Goal: Task Accomplishment & Management: Manage account settings

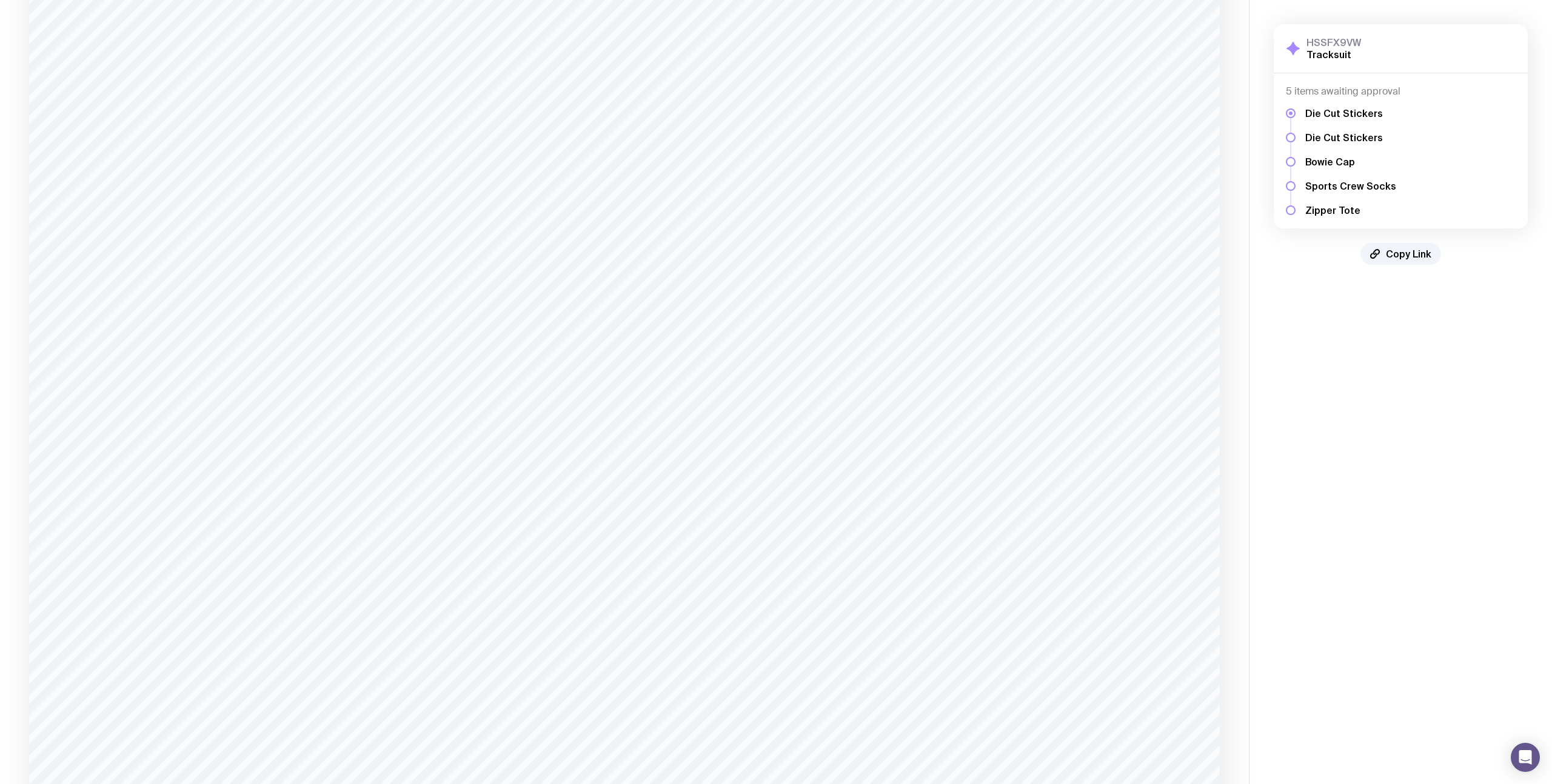
scroll to position [1067, 0]
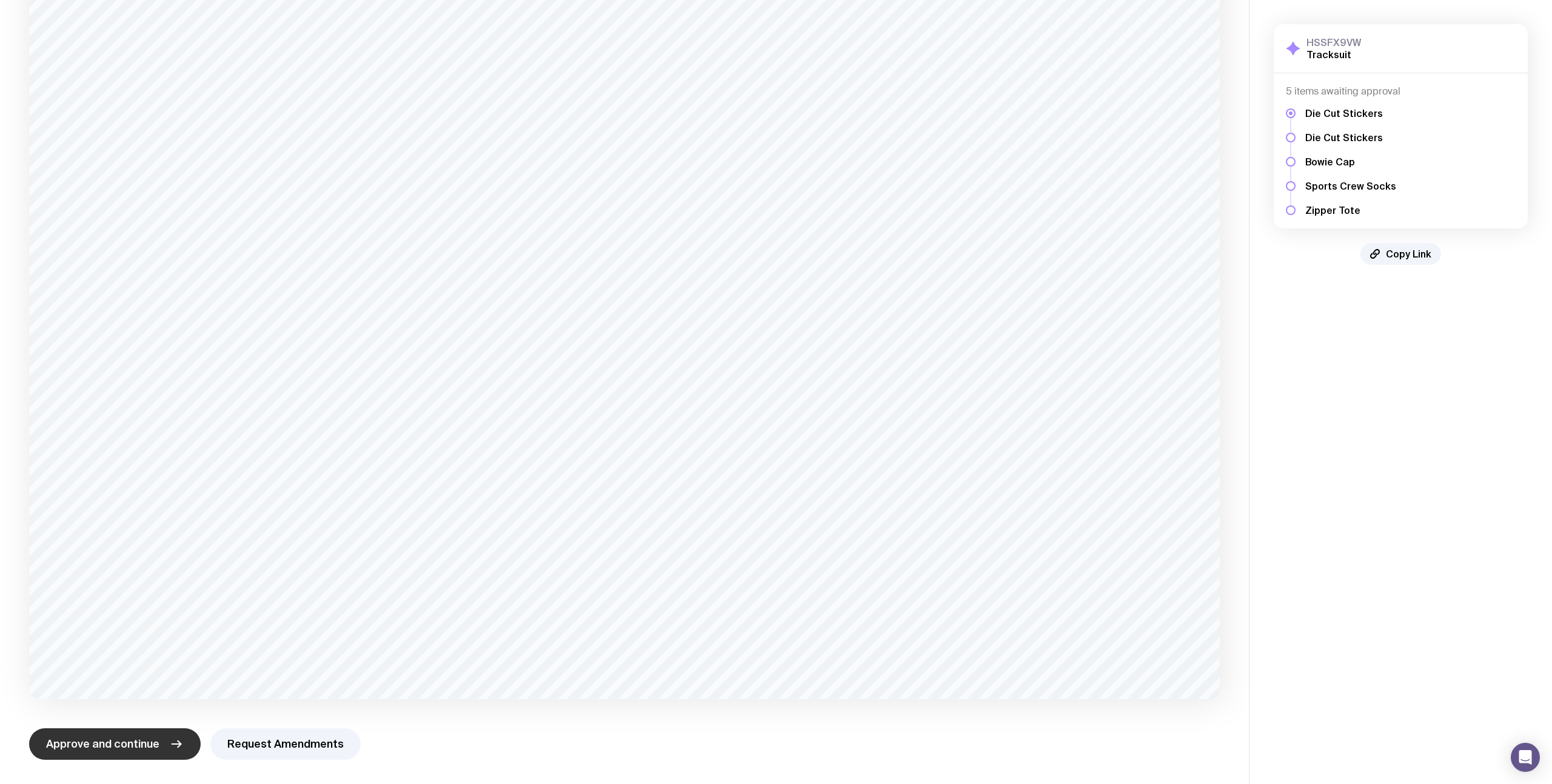
click at [133, 734] on button "Approve and continue" at bounding box center [114, 744] width 172 height 32
click at [126, 742] on span "Approve and continue" at bounding box center [102, 744] width 114 height 15
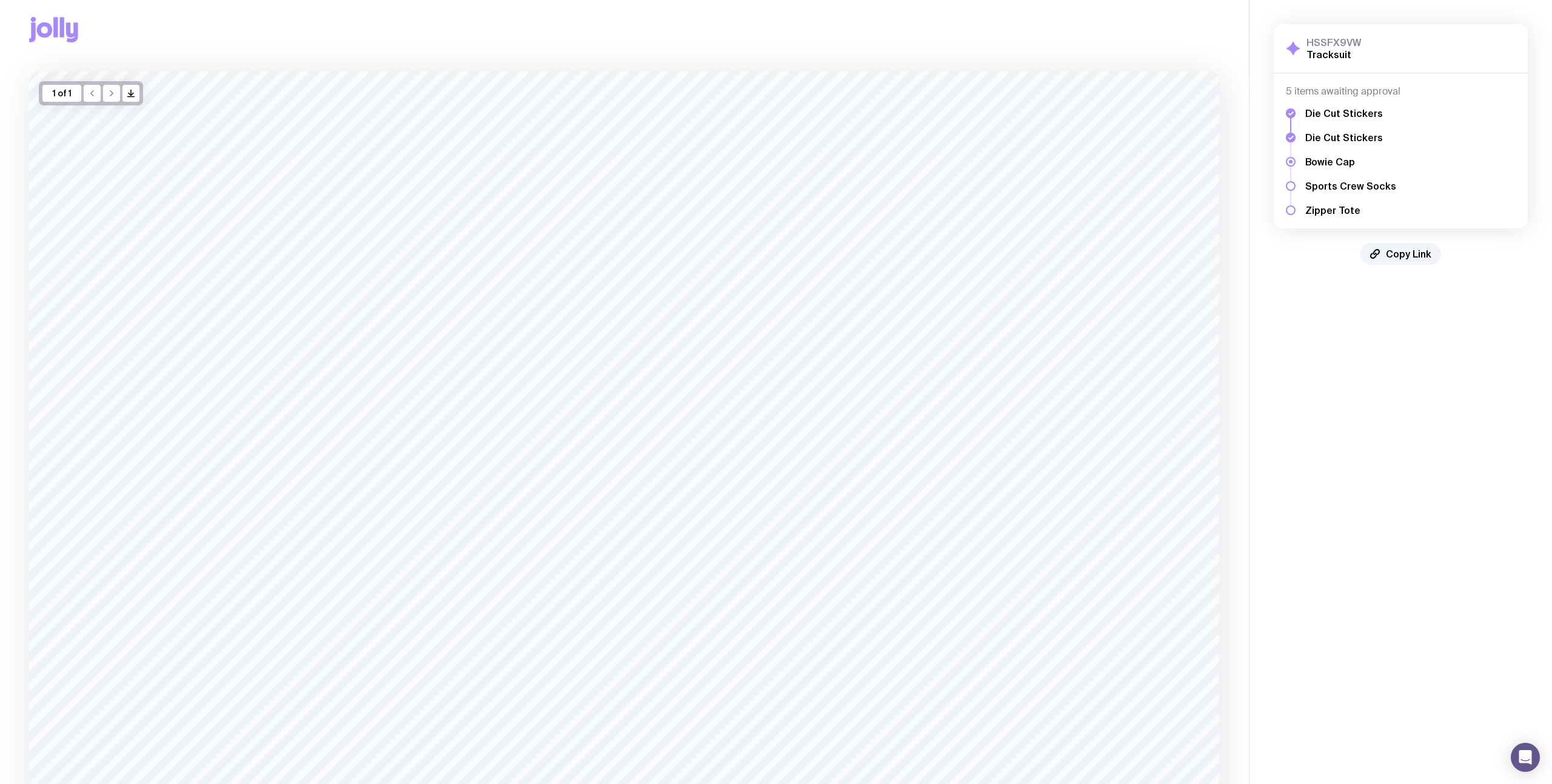
scroll to position [225, 0]
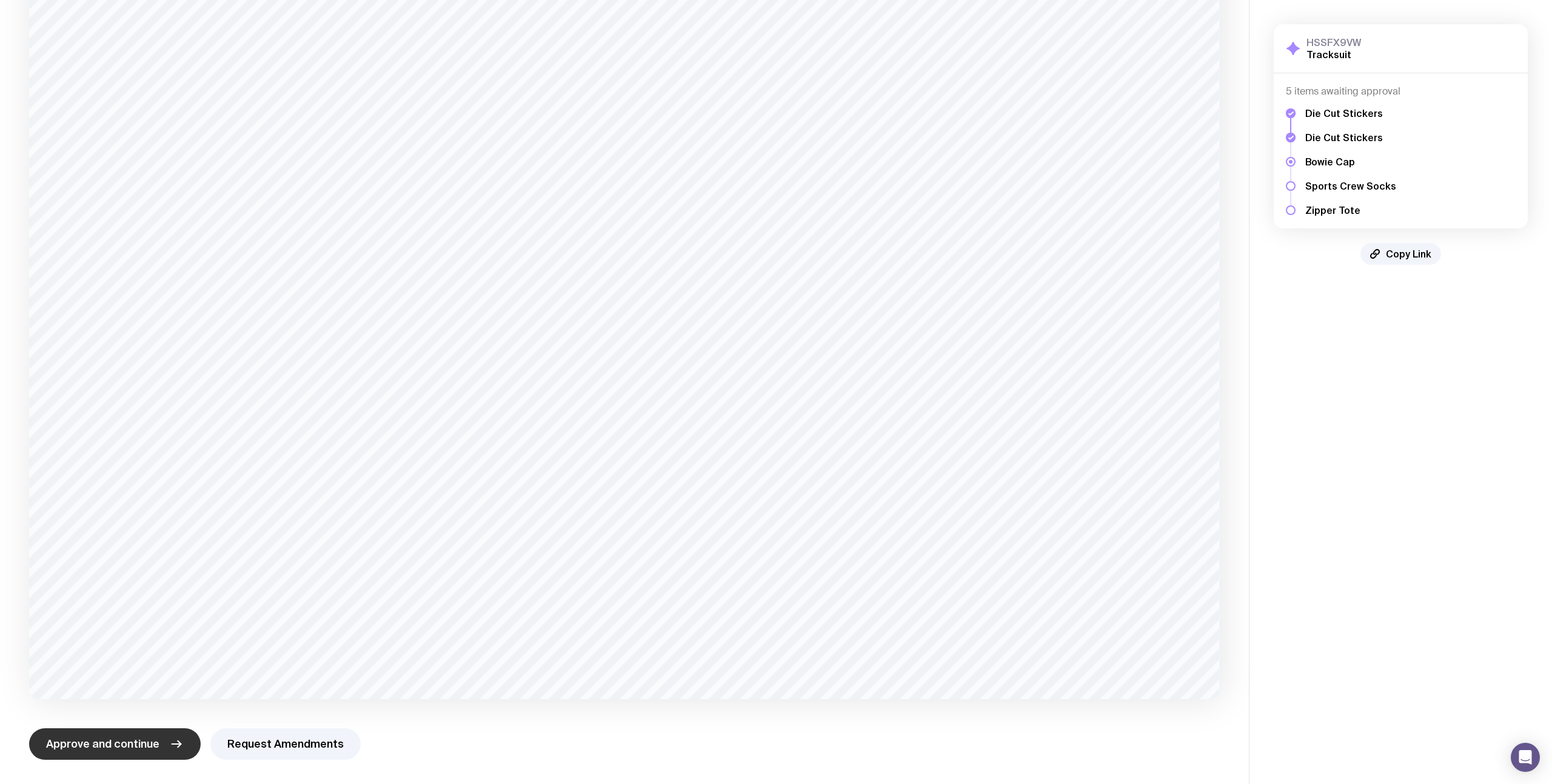
click at [118, 749] on span "Approve and continue" at bounding box center [102, 744] width 114 height 15
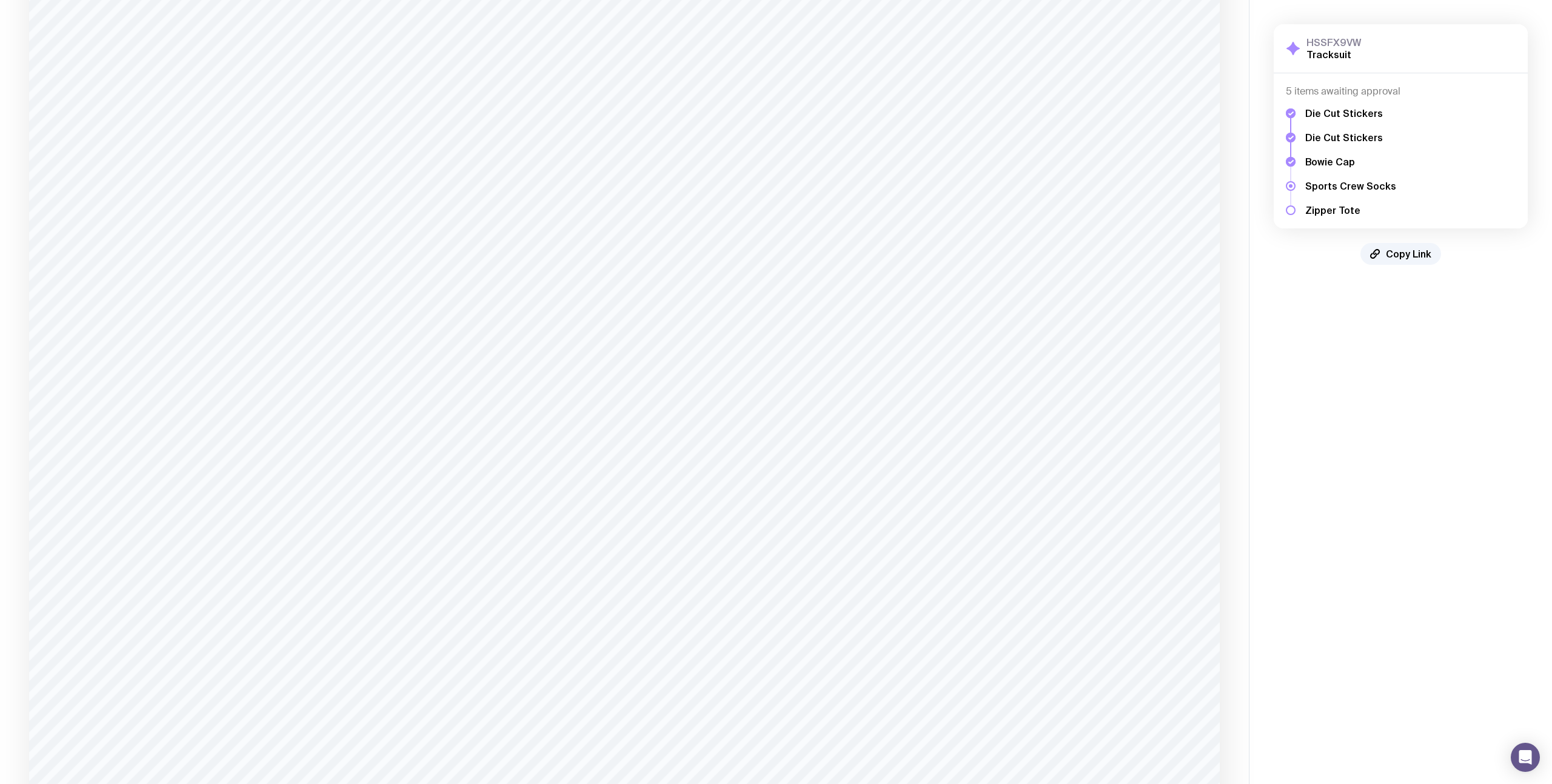
scroll to position [2946, 0]
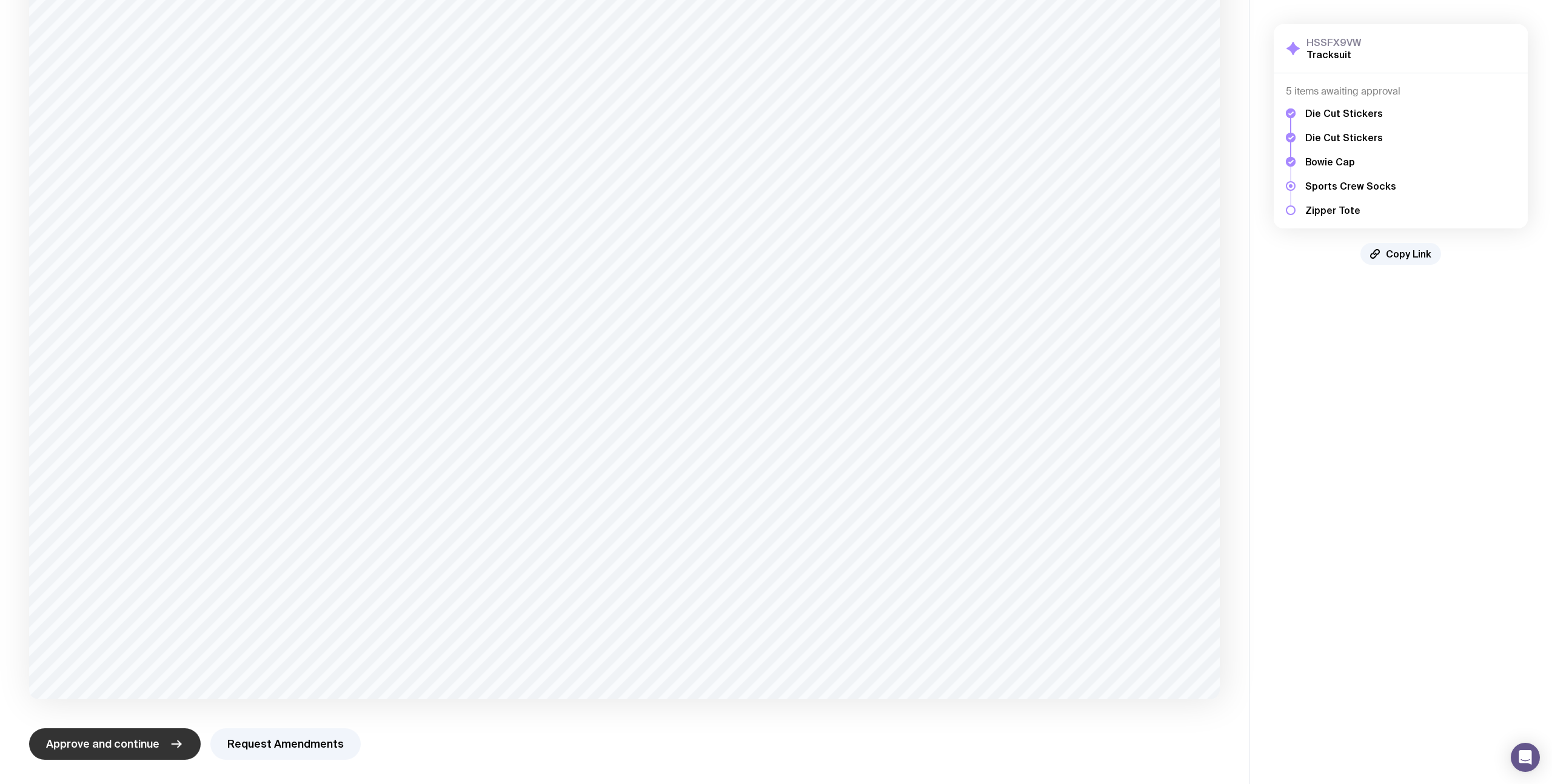
click at [93, 743] on span "Approve and continue" at bounding box center [102, 744] width 114 height 15
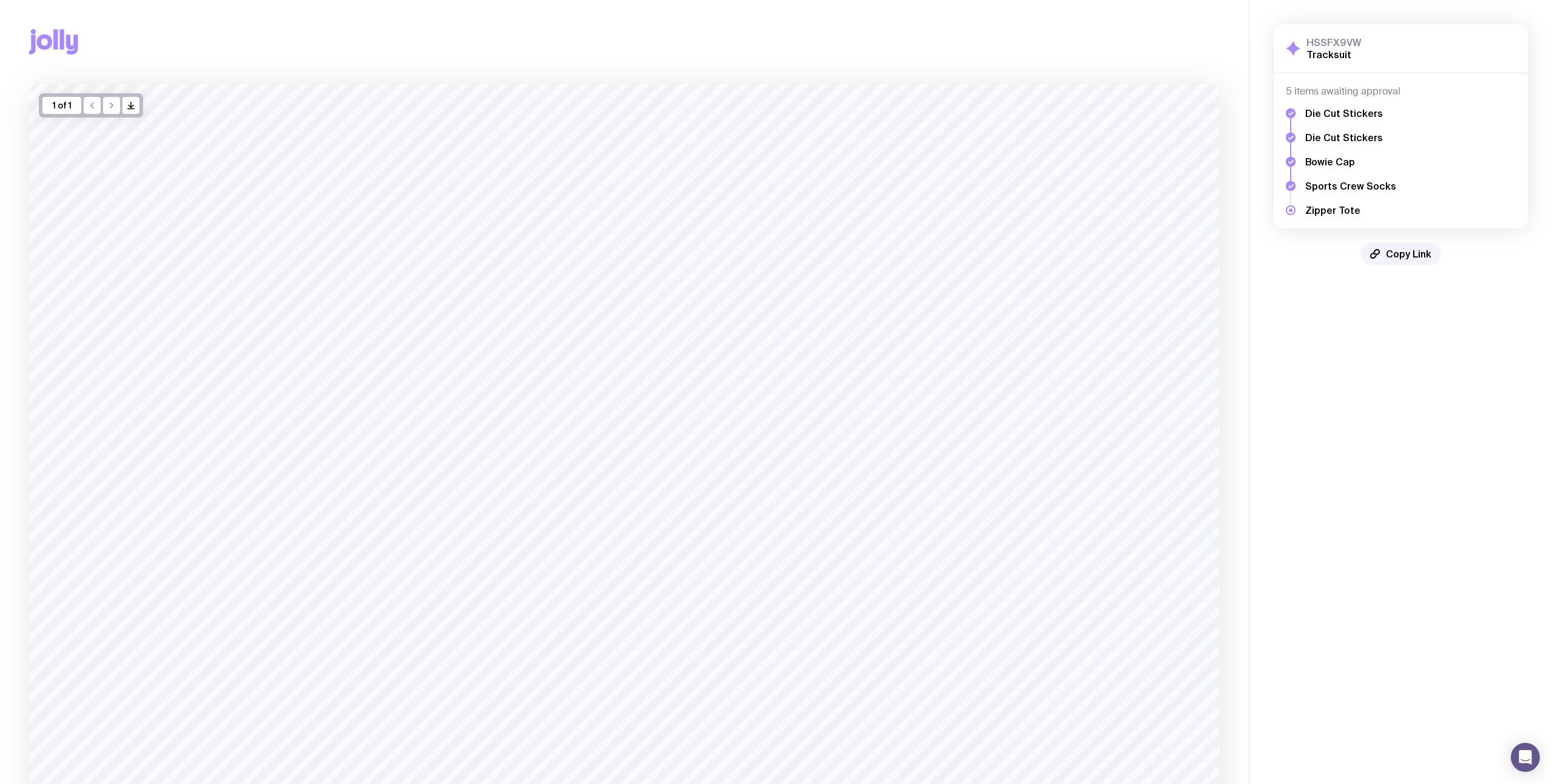
scroll to position [225, 0]
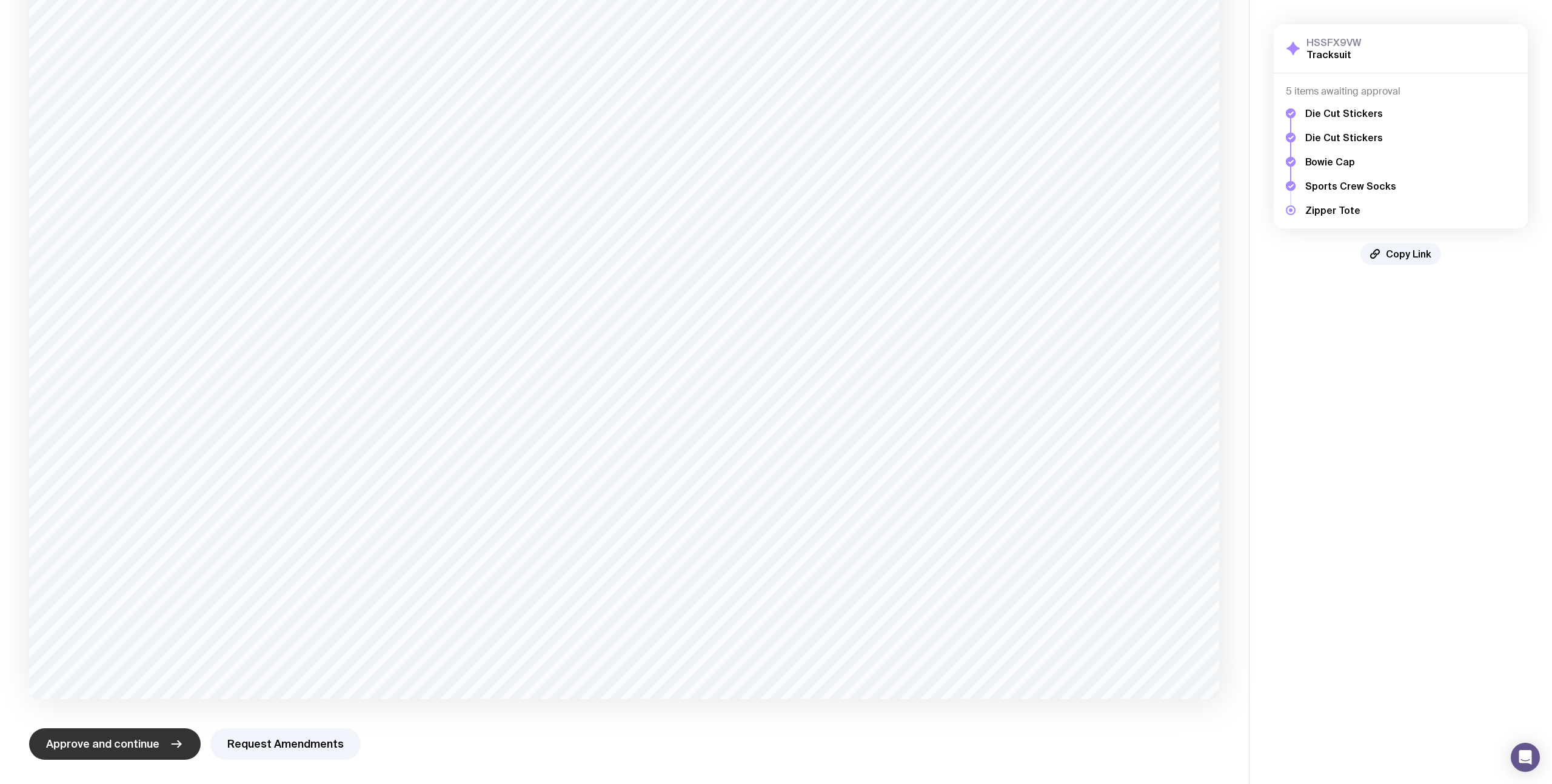
click at [93, 744] on span "Approve and continue" at bounding box center [102, 744] width 114 height 15
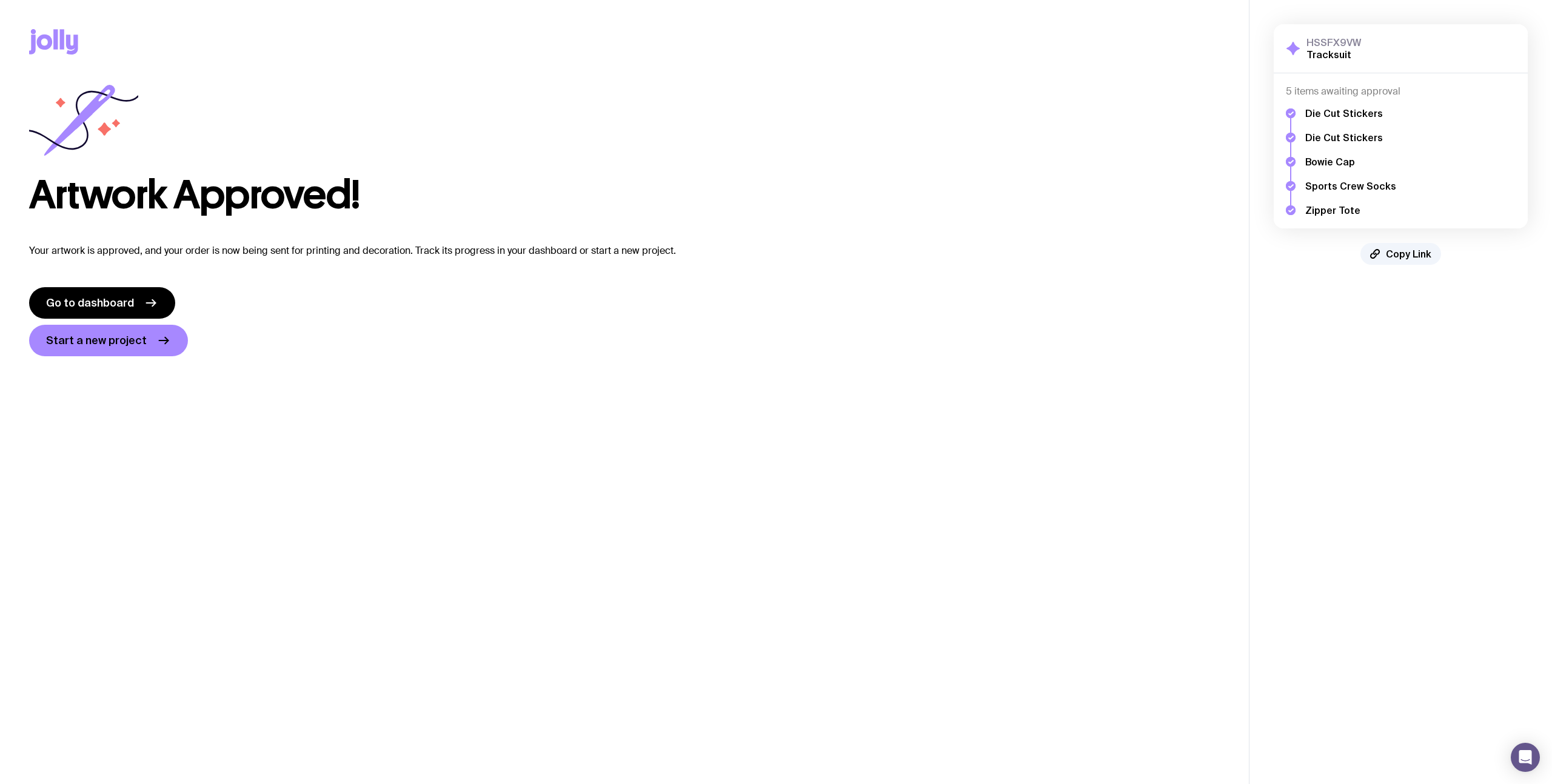
scroll to position [0, 0]
click at [80, 309] on span "Go to dashboard" at bounding box center [90, 303] width 88 height 15
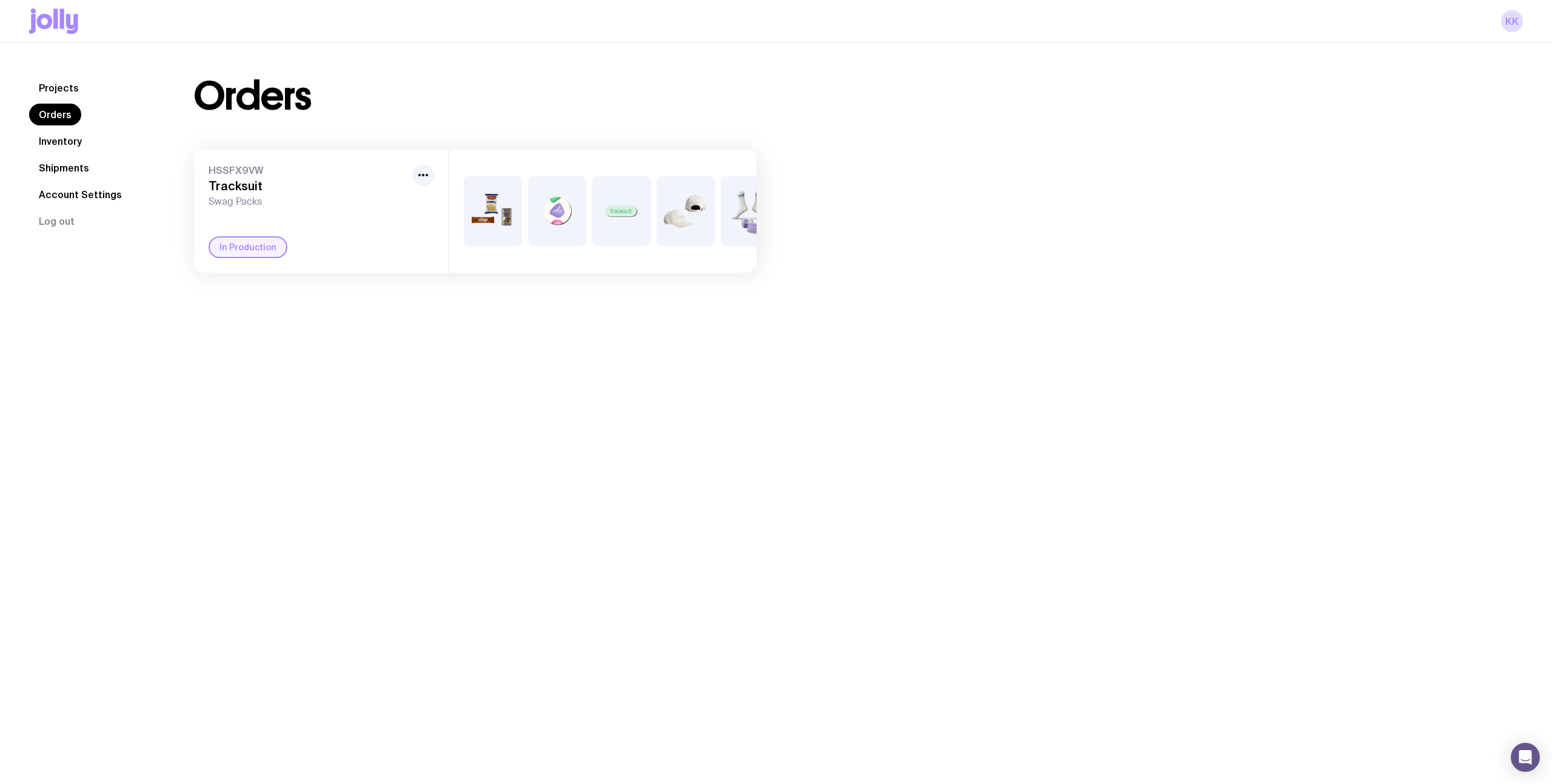
click at [358, 234] on div "HSSFX9VW Tracksuit Swag Packs In Production" at bounding box center [321, 211] width 255 height 123
